Goal: Communication & Community: Answer question/provide support

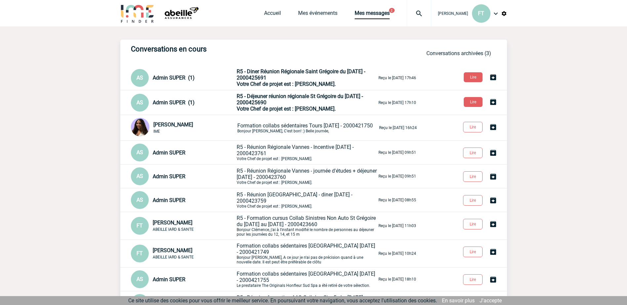
click at [260, 106] on span "R5 - Déjeuner réunion régionale St Grégoire du [DATE] - 2000425690" at bounding box center [300, 99] width 126 height 13
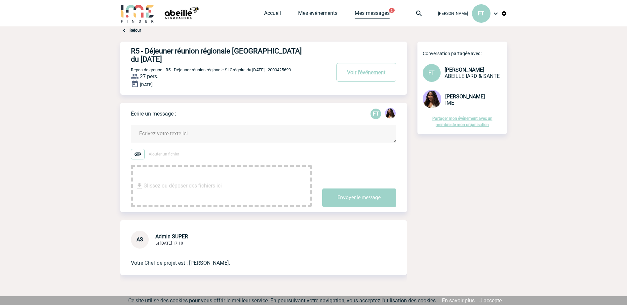
click at [360, 13] on link "Mes messages" at bounding box center [372, 14] width 35 height 9
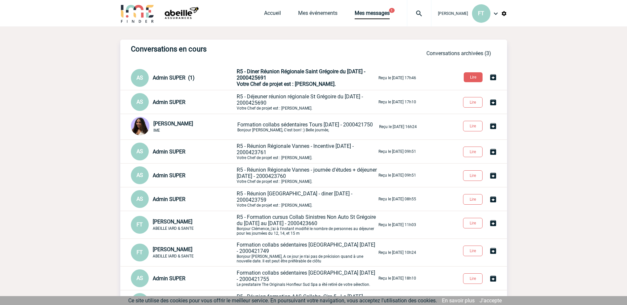
click at [291, 82] on span "Votre Chef de projet est : [PERSON_NAME]." at bounding box center [286, 84] width 99 height 6
